Goal: Check status: Check status

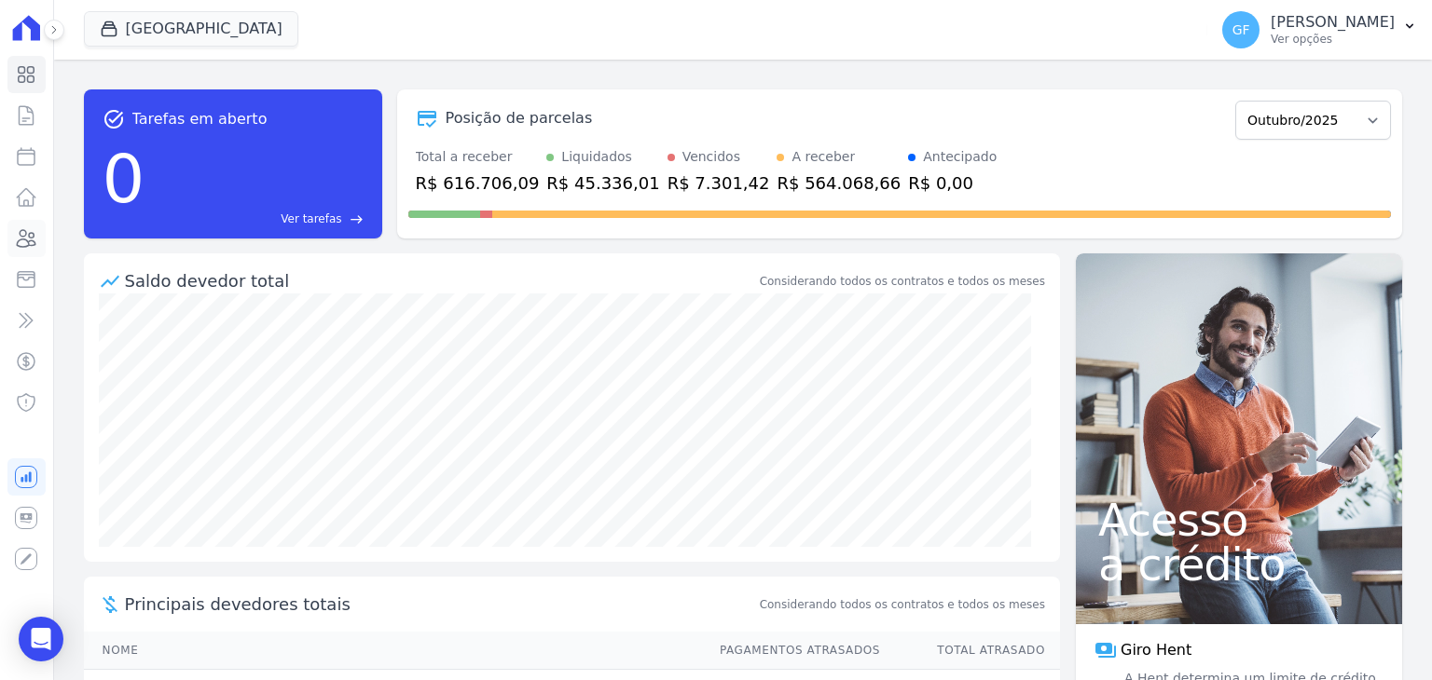
click at [20, 231] on icon at bounding box center [27, 238] width 19 height 17
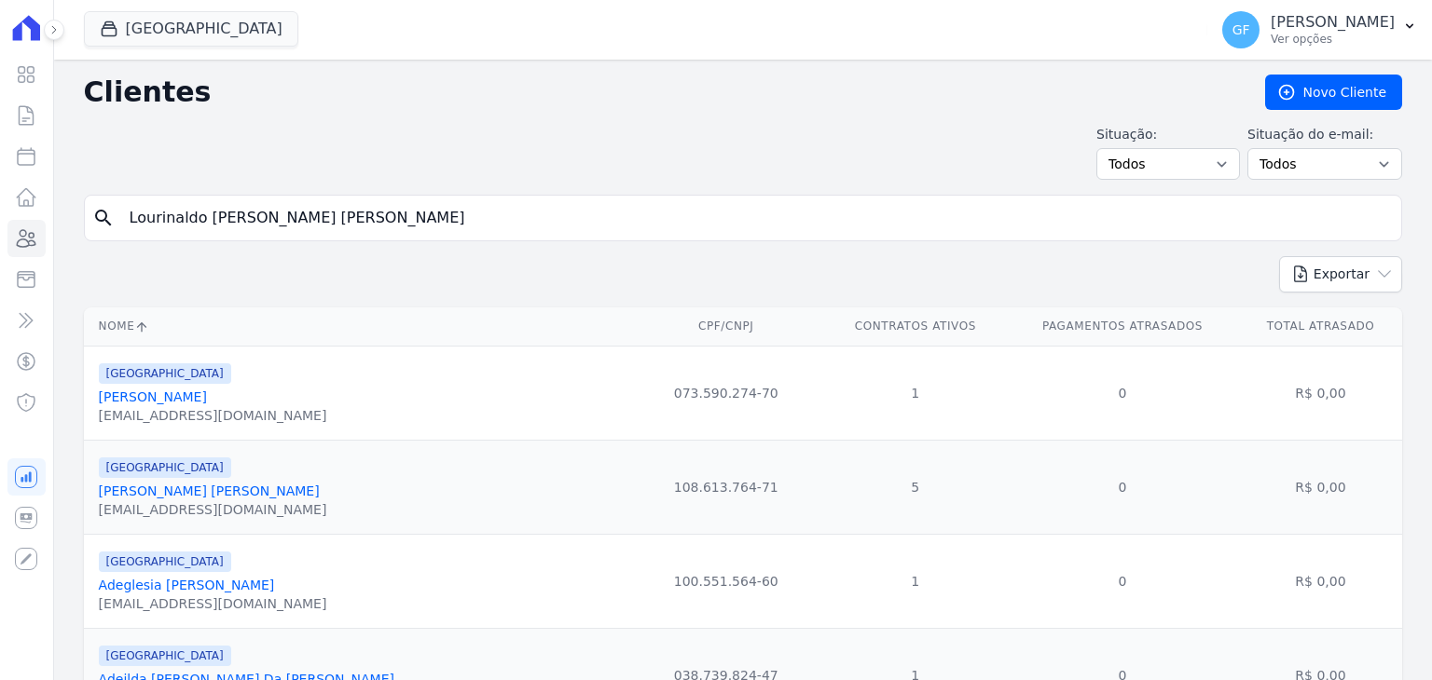
click at [325, 214] on input "Lourinaldo [PERSON_NAME] [PERSON_NAME]" at bounding box center [755, 217] width 1275 height 37
click at [339, 215] on input "search" at bounding box center [755, 217] width 1275 height 37
paste input "[PERSON_NAME] d"
type input "[PERSON_NAME] d"
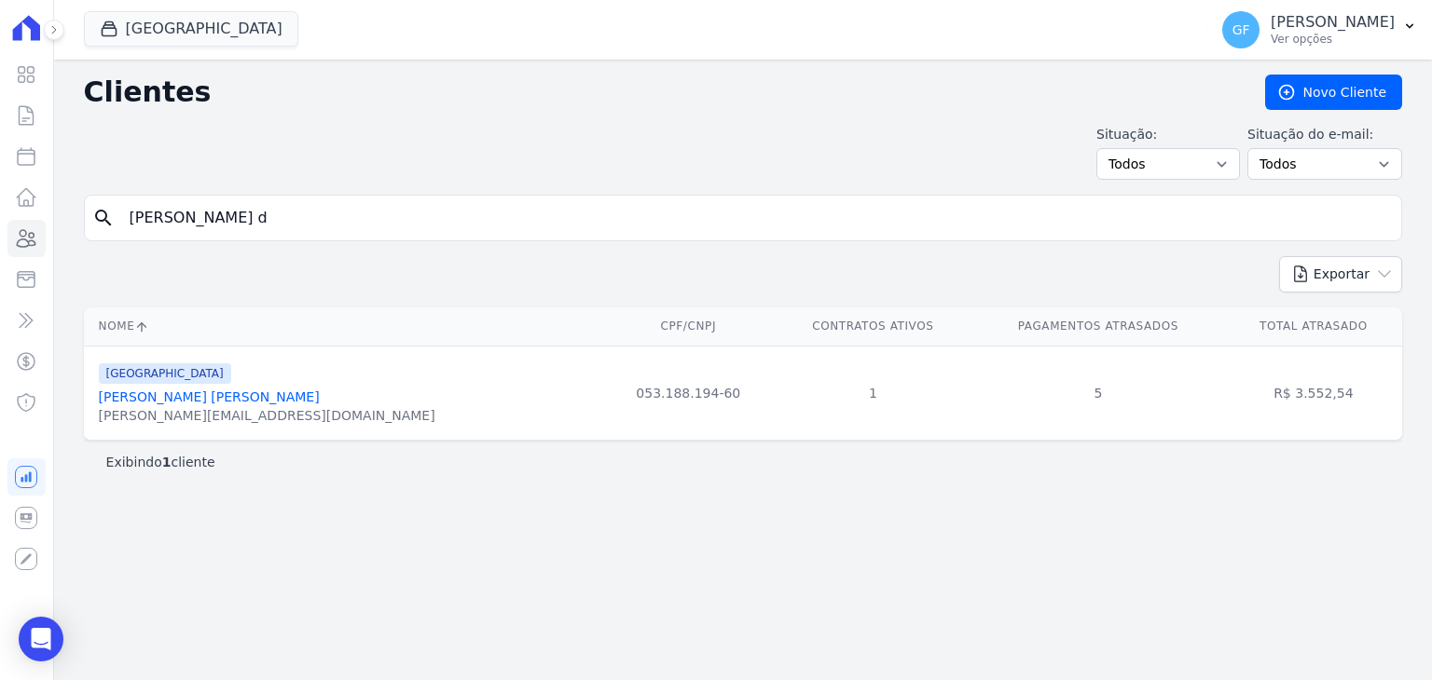
click at [138, 407] on div "[PERSON_NAME][EMAIL_ADDRESS][DOMAIN_NAME]" at bounding box center [267, 415] width 336 height 19
click at [143, 400] on link "[PERSON_NAME] [PERSON_NAME]" at bounding box center [209, 397] width 221 height 15
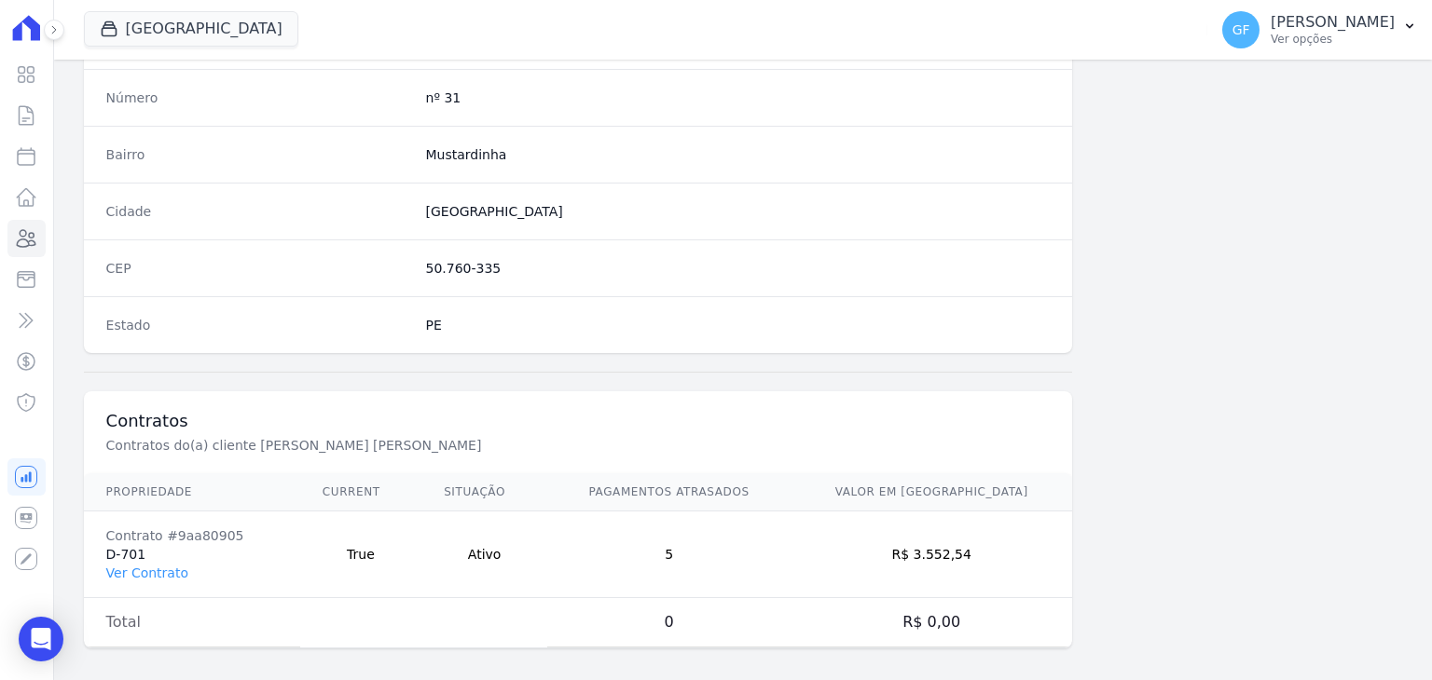
scroll to position [1058, 0]
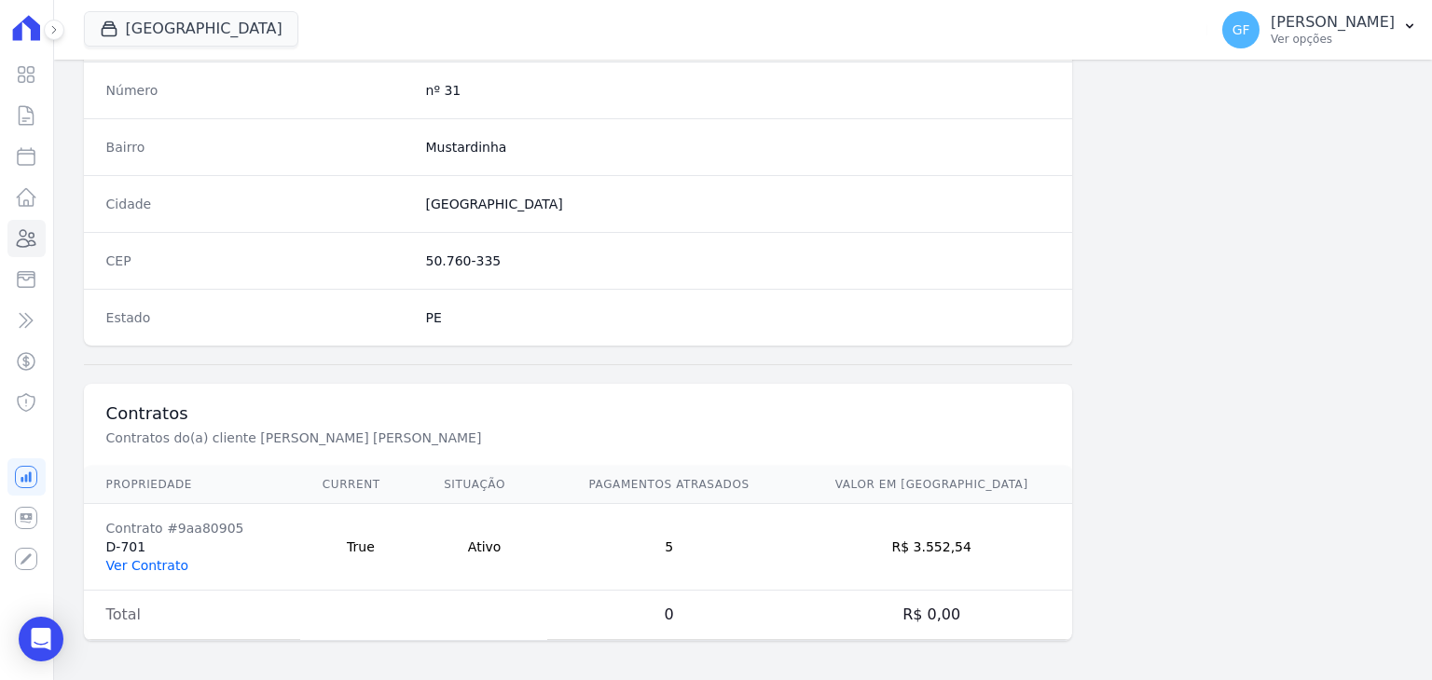
click at [149, 558] on link "Ver Contrato" at bounding box center [147, 565] width 82 height 15
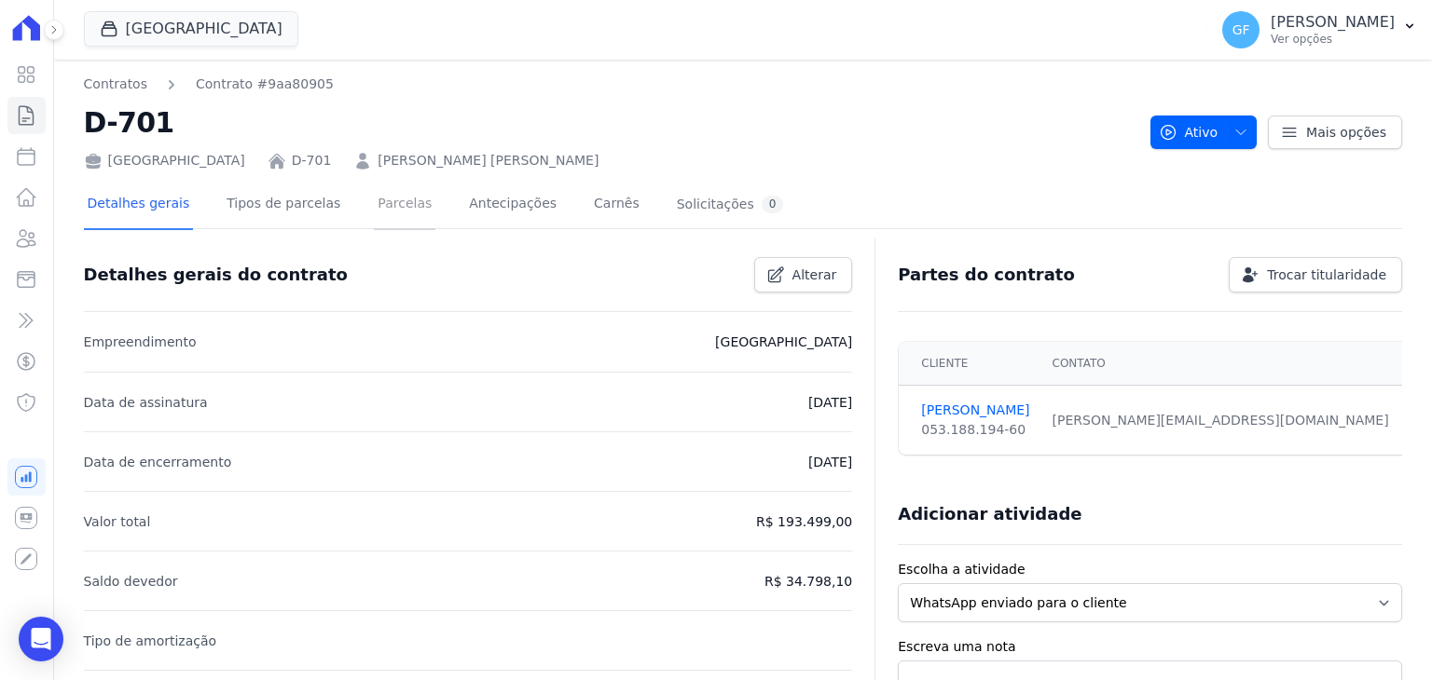
click at [374, 190] on link "Parcelas" at bounding box center [405, 205] width 62 height 49
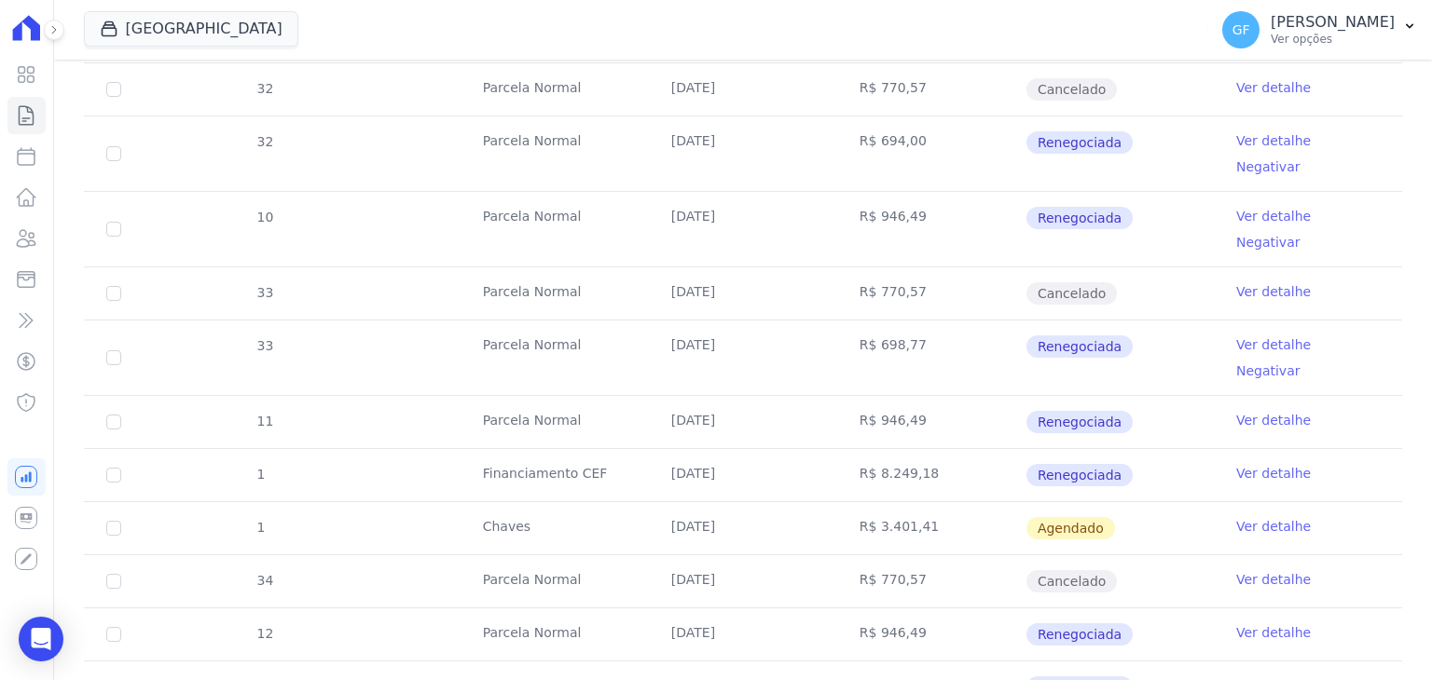
scroll to position [1864, 0]
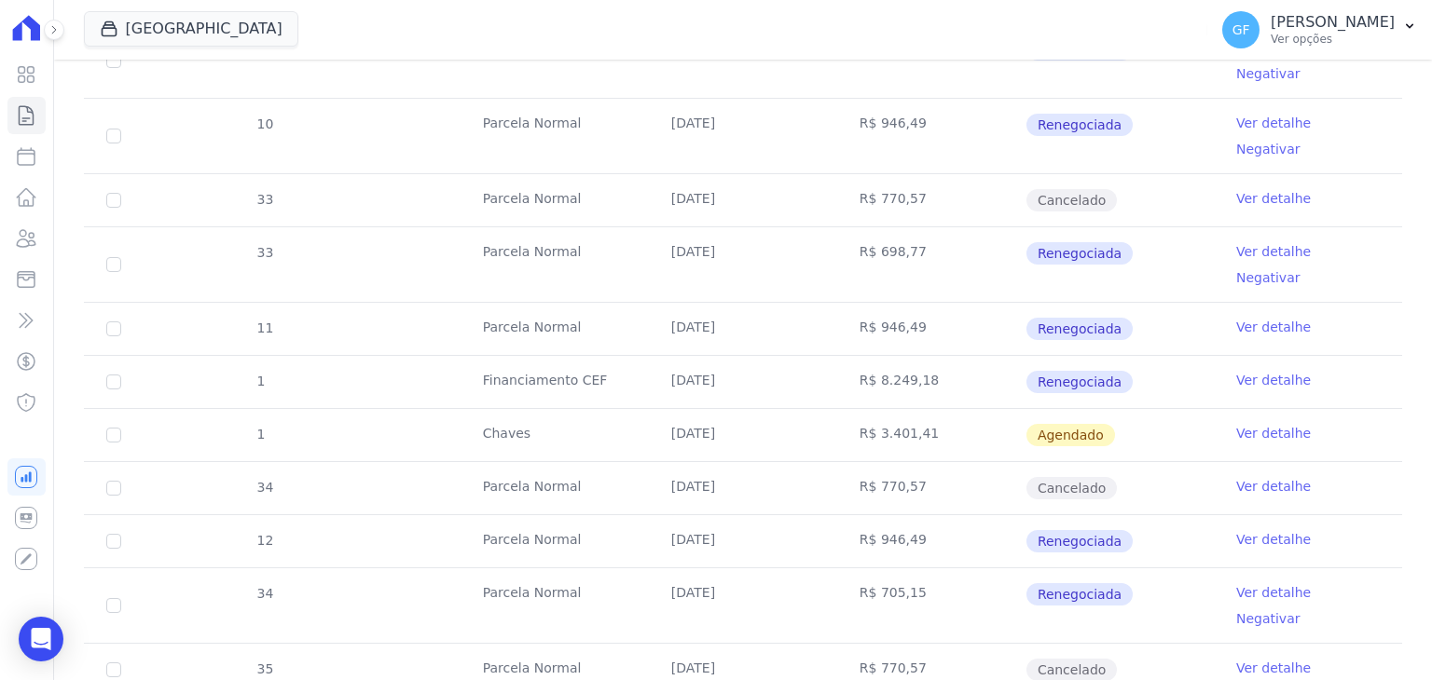
drag, startPoint x: 658, startPoint y: 522, endPoint x: 1126, endPoint y: 627, distance: 479.6
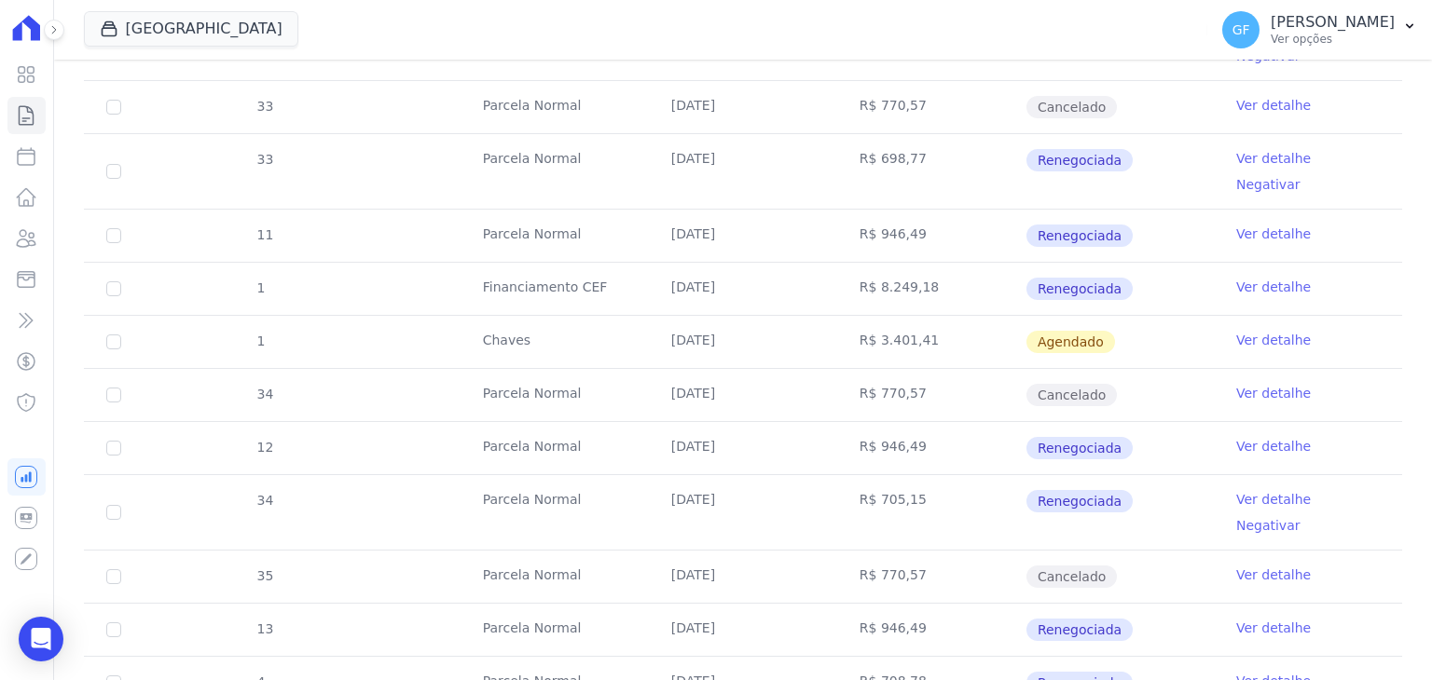
click at [922, 657] on td "R$ 708,78" at bounding box center [931, 683] width 188 height 52
click at [1254, 672] on link "Ver detalhe" at bounding box center [1273, 681] width 75 height 19
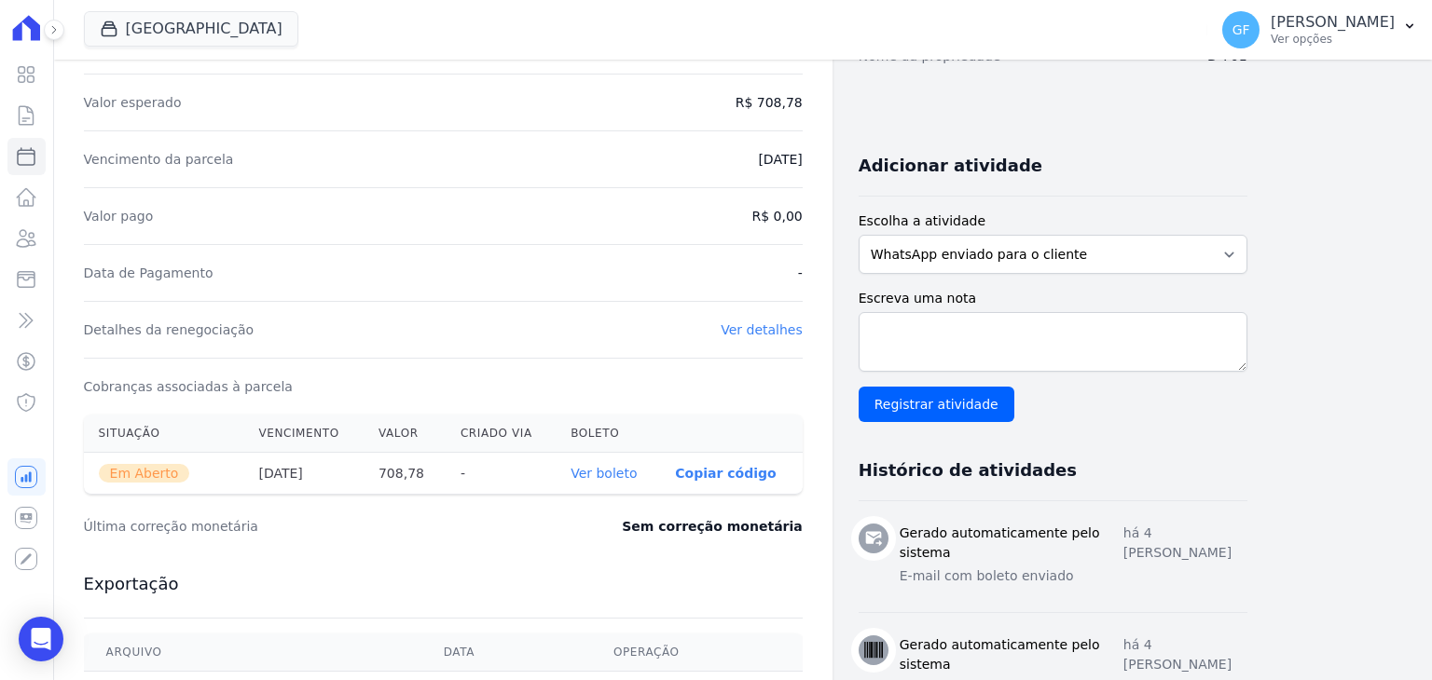
scroll to position [373, 0]
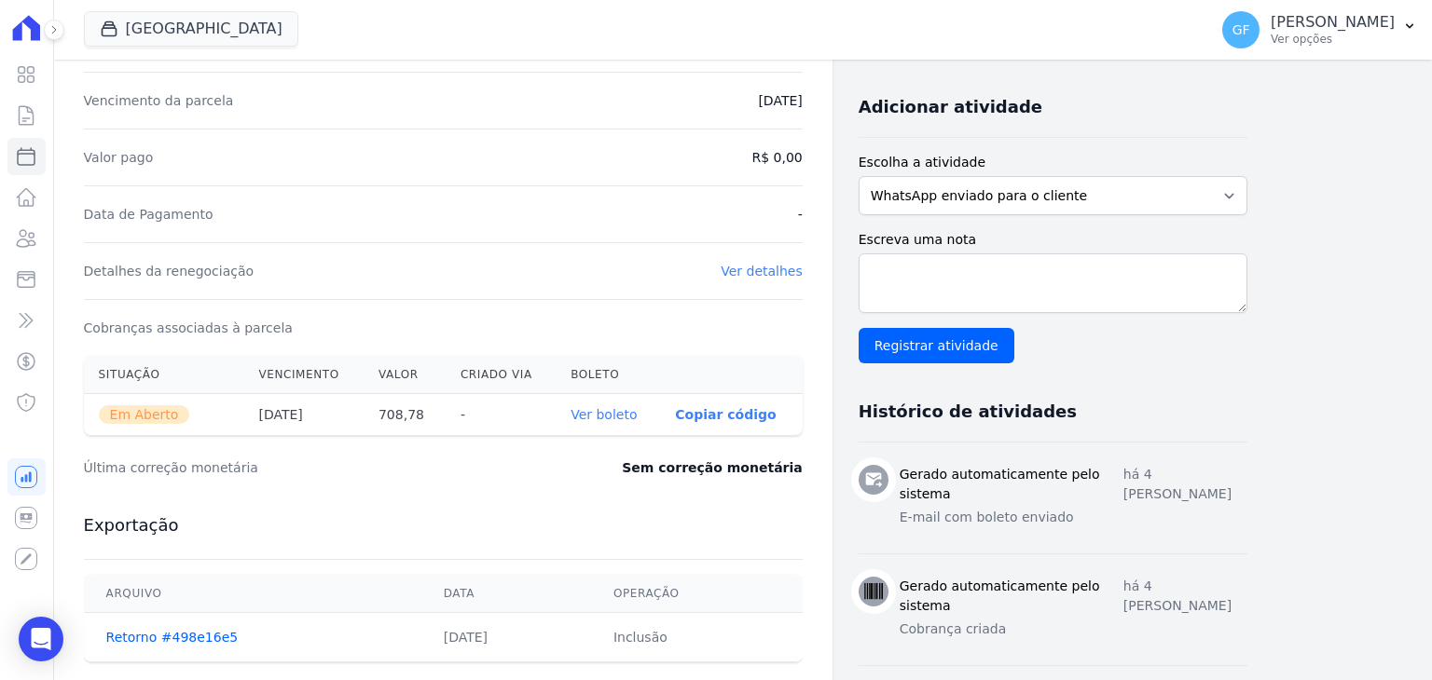
click at [616, 412] on link "Ver boleto" at bounding box center [603, 414] width 66 height 15
